Goal: Task Accomplishment & Management: Use online tool/utility

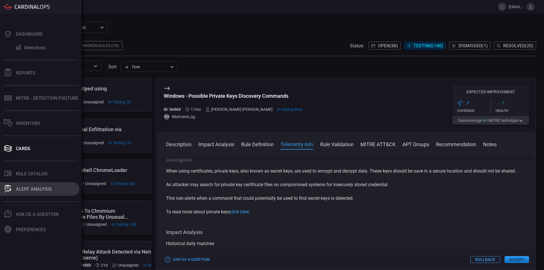
scroll to position [184, 0]
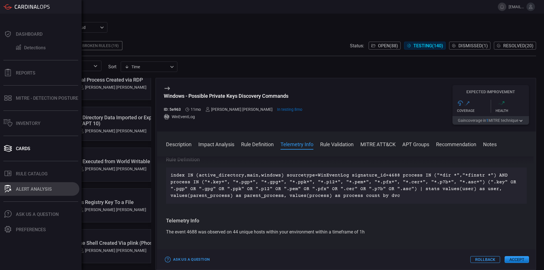
click at [17, 191] on div "ALERT ANALYSIS" at bounding box center [34, 189] width 36 height 5
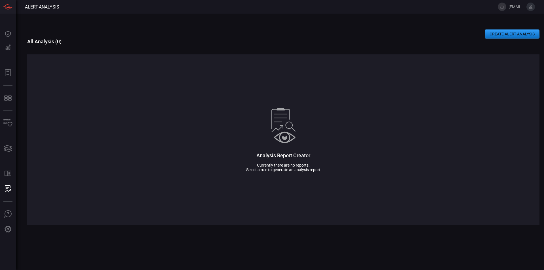
click at [491, 26] on div "CREATE ALERT ANALYSIS All Analysis ( 0 ) Analysis Report Creator Currently ther…" at bounding box center [283, 142] width 513 height 257
click at [500, 38] on button "CREATE ALERT ANALYSIS" at bounding box center [512, 33] width 55 height 9
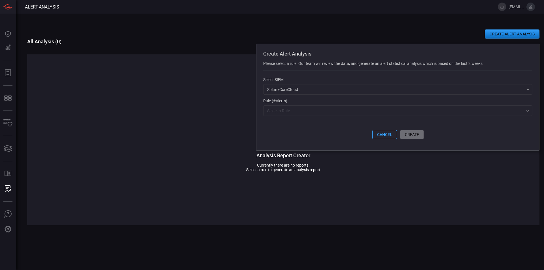
click at [294, 91] on div "SplunkCoreCloud f748d276-46a5-4bd3-b149-f2461a2fe2c5 ​" at bounding box center [397, 89] width 269 height 10
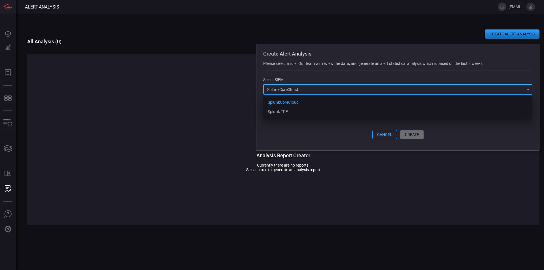
click at [293, 135] on div at bounding box center [272, 135] width 544 height 270
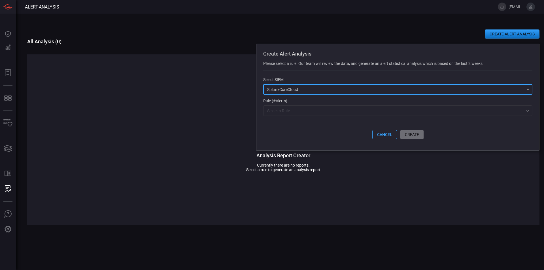
click at [288, 103] on div "Rule (#Alerts)" at bounding box center [397, 101] width 269 height 5
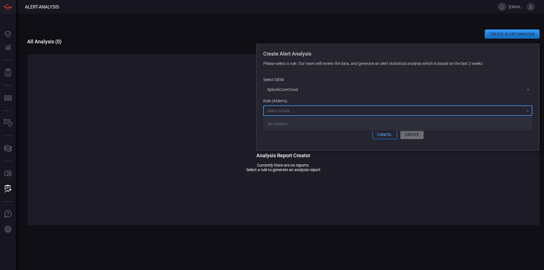
click at [305, 110] on input "text" at bounding box center [393, 110] width 257 height 7
click at [528, 111] on icon "Close" at bounding box center [528, 111] width 5 height 5
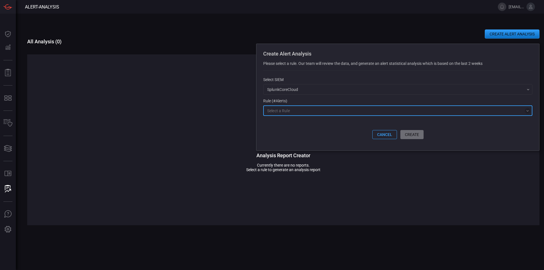
click at [528, 111] on icon "Open" at bounding box center [528, 111] width 5 height 5
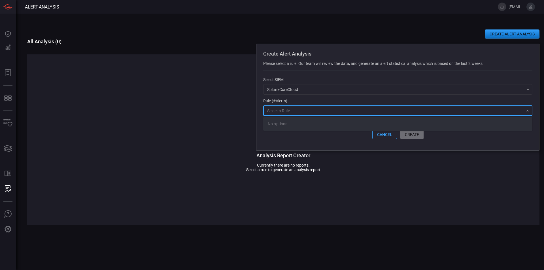
click at [527, 88] on div "SplunkCoreCloud f748d276-46a5-4bd3-b149-f2461a2fe2c5 ​" at bounding box center [397, 89] width 269 height 10
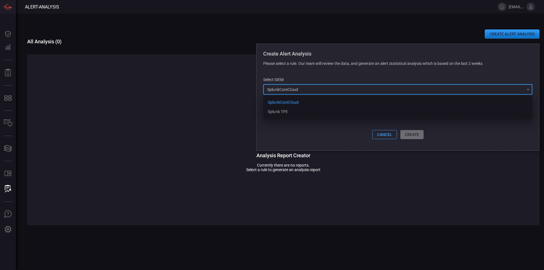
click at [351, 67] on div at bounding box center [272, 135] width 544 height 270
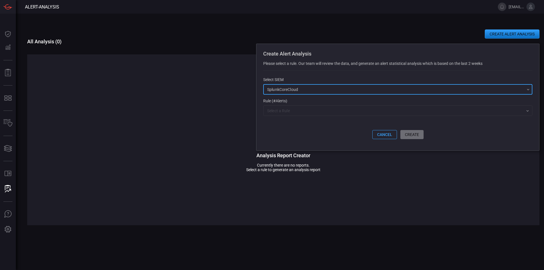
click at [294, 118] on span at bounding box center [397, 123] width 269 height 16
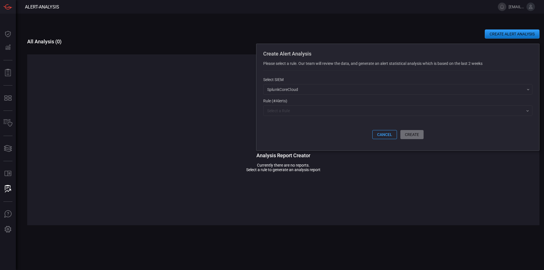
click at [277, 111] on input "text" at bounding box center [393, 110] width 257 height 7
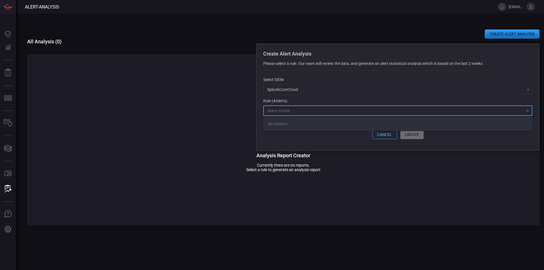
click at [377, 153] on div "Analysis Report Creator Currently there are no reports. Select a rule to genera…" at bounding box center [283, 139] width 513 height 171
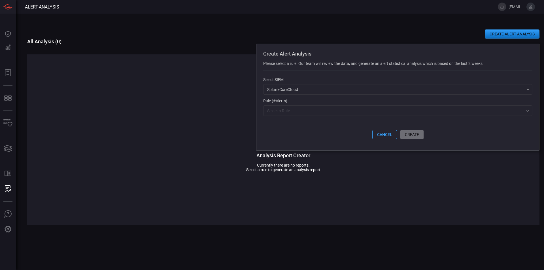
click at [318, 114] on input "text" at bounding box center [393, 110] width 257 height 7
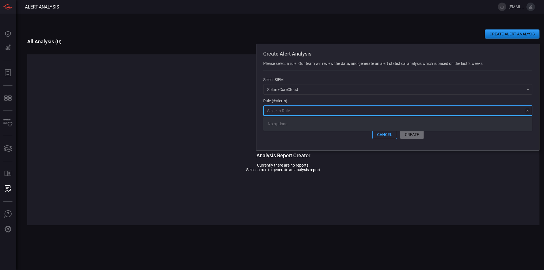
click at [525, 112] on button "Close" at bounding box center [528, 111] width 6 height 6
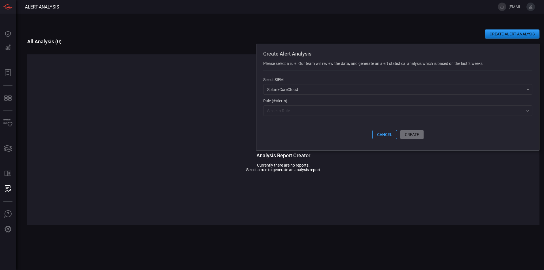
click at [375, 136] on button "cancel" at bounding box center [385, 134] width 25 height 9
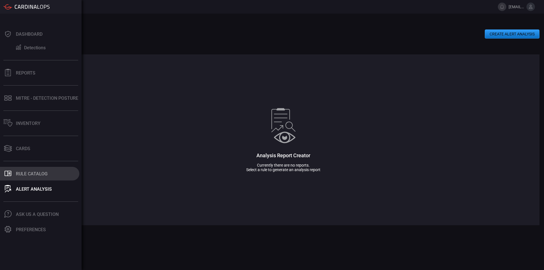
click at [52, 173] on button ".st0_rule_catalog_icon{fill: currentColor;} Rule Catalog" at bounding box center [39, 174] width 79 height 14
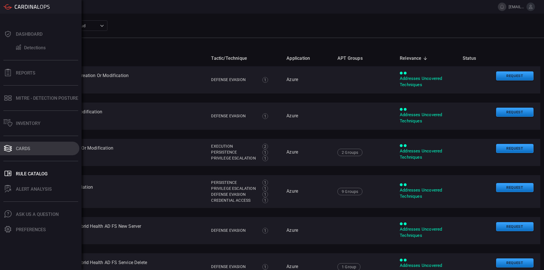
click at [23, 151] on button "Cards" at bounding box center [39, 149] width 79 height 14
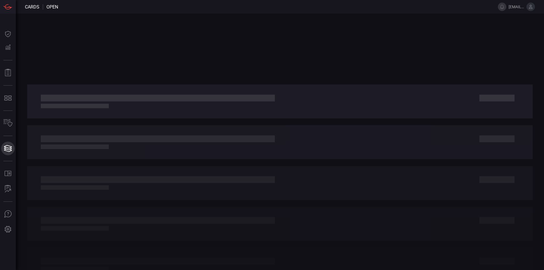
click at [15, 151] on button "Cards Cards" at bounding box center [8, 149] width 14 height 14
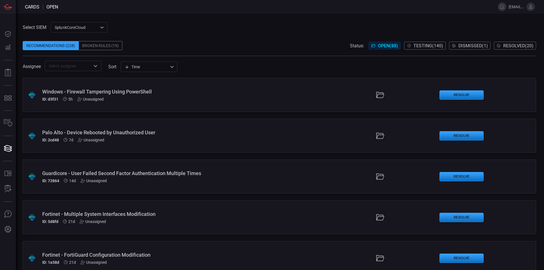
click at [432, 43] on button "Testing ( 140 )" at bounding box center [425, 46] width 42 height 8
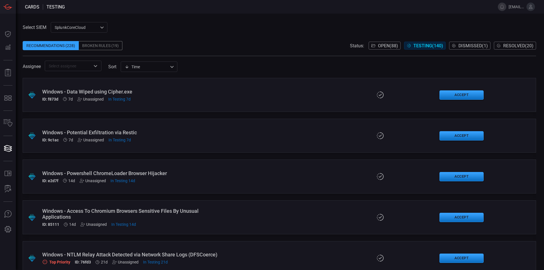
click at [96, 45] on div "Broken Rules (19)" at bounding box center [101, 45] width 44 height 9
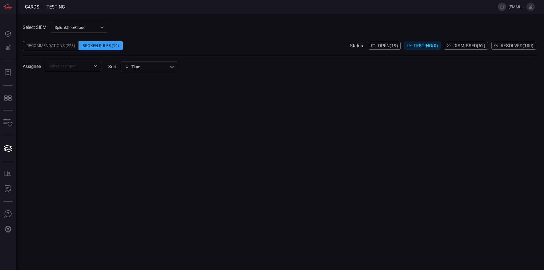
click at [374, 47] on button "Open ( 19 )" at bounding box center [385, 46] width 32 height 8
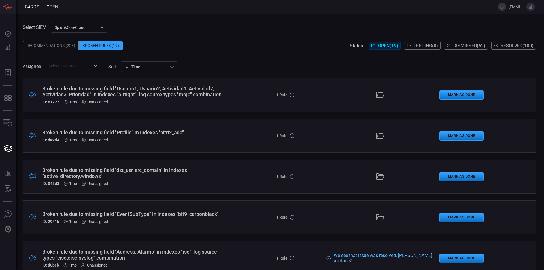
click at [193, 88] on div "Broken rule due to missing field "Usuario1, Usuario2, Actividad1, Actividad2, A…" at bounding box center [132, 92] width 180 height 12
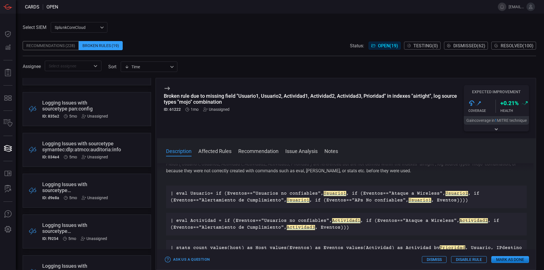
scroll to position [584, 0]
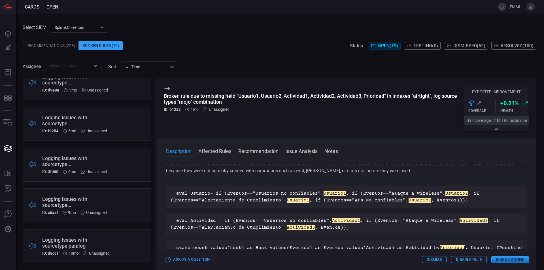
click at [121, 239] on div ".broken_cards_icon_0{fill:#39A4FF;} .broken_cards_icon_1{fill:none;stroke:#1918…" at bounding box center [87, 246] width 128 height 34
